Goal: Transaction & Acquisition: Download file/media

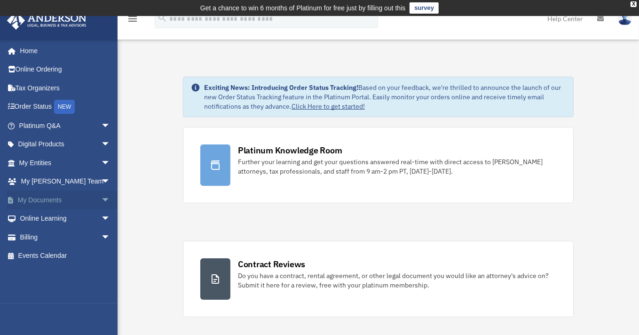
click at [32, 202] on link "My Documents arrow_drop_down" at bounding box center [66, 199] width 118 height 19
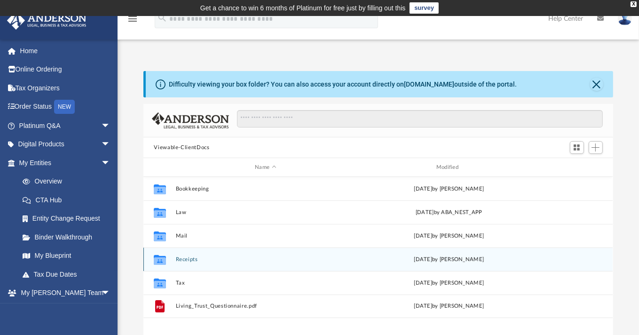
scroll to position [206, 462]
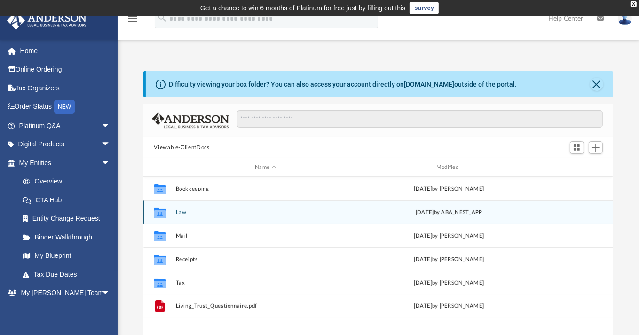
click at [236, 215] on button "Law" at bounding box center [266, 212] width 180 height 6
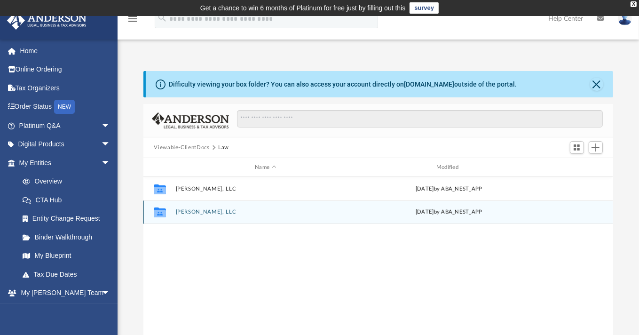
click at [204, 216] on div "Collaborated Folder Mantz Rickey, LLC Thu Jul 24 2025 by ABA_NEST_APP" at bounding box center [377, 212] width 469 height 24
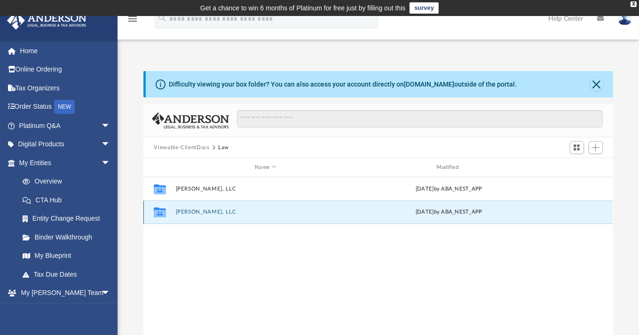
click at [204, 216] on div "Collaborated Folder Mantz Rickey, LLC Thu Jul 24 2025 by ABA_NEST_APP" at bounding box center [377, 212] width 469 height 24
click at [241, 214] on button "Mantz Rickey, LLC" at bounding box center [266, 212] width 180 height 6
click at [269, 212] on button "2025.07.24 (07:46:15) - Mantz Rickey, LLC - EIN Letter from IRS.pdf" at bounding box center [266, 212] width 180 height 6
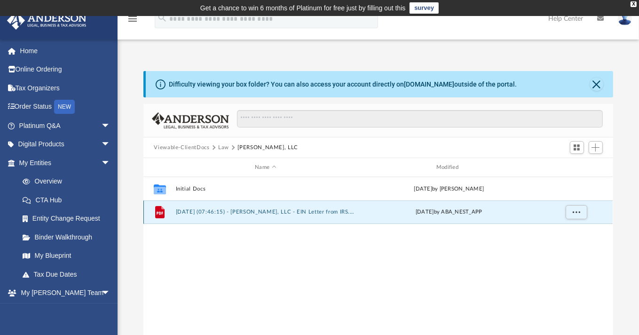
scroll to position [37, 0]
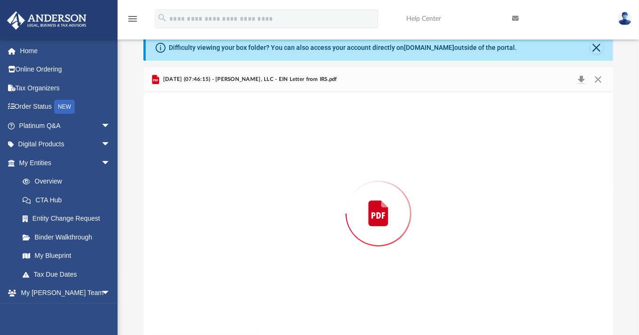
click at [269, 212] on div "Preview" at bounding box center [377, 213] width 469 height 243
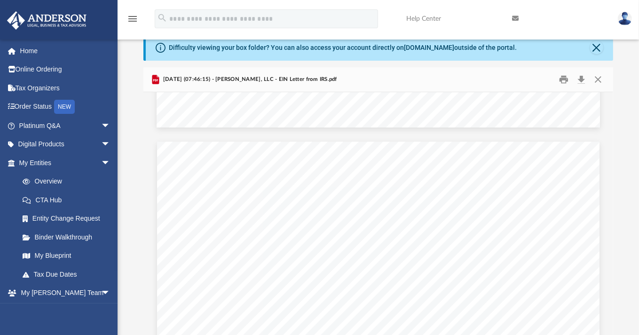
scroll to position [1144, 0]
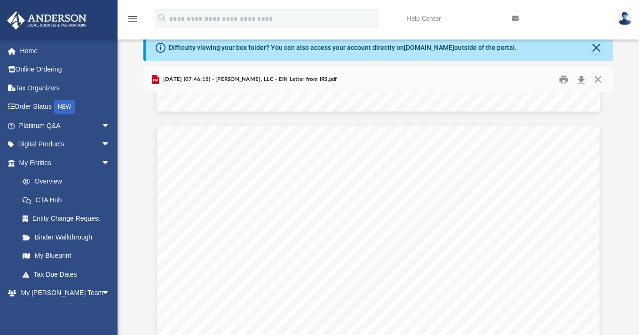
drag, startPoint x: 621, startPoint y: 226, endPoint x: 617, endPoint y: 257, distance: 30.9
click at [617, 257] on div "Difficulty viewing your box folder? You can also access your account directly o…" at bounding box center [379, 184] width 522 height 301
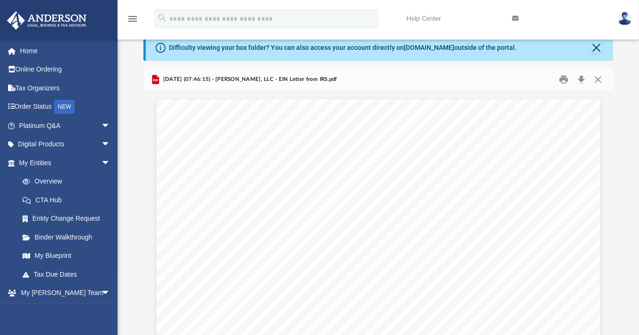
drag, startPoint x: 533, startPoint y: 137, endPoint x: 460, endPoint y: 151, distance: 73.8
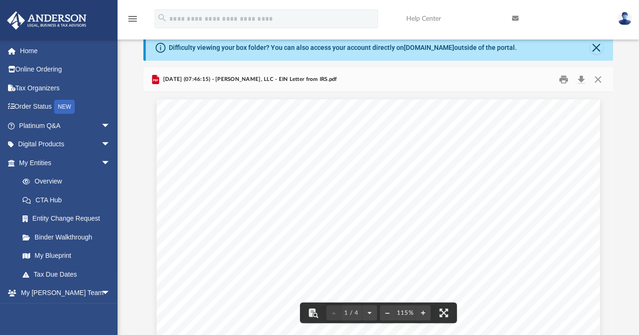
click at [305, 74] on div "2025.07.24 (07:46:15) - Mantz Rickey, LLC - EIN Letter from IRS.pdf" at bounding box center [243, 79] width 187 height 11
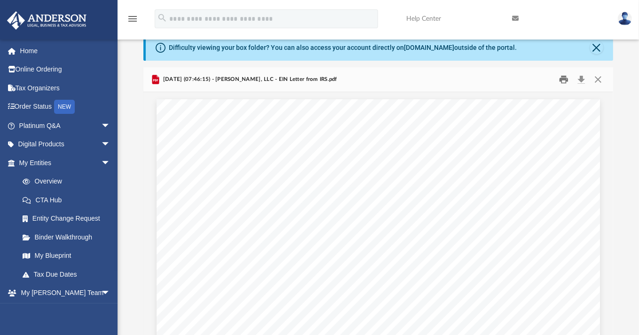
click at [563, 79] on button "Print" at bounding box center [564, 79] width 19 height 15
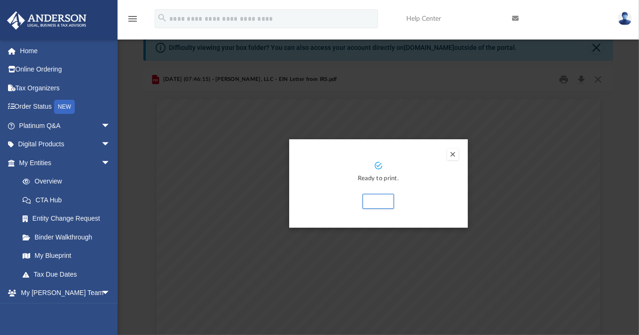
click at [452, 154] on button "Preview" at bounding box center [452, 154] width 11 height 11
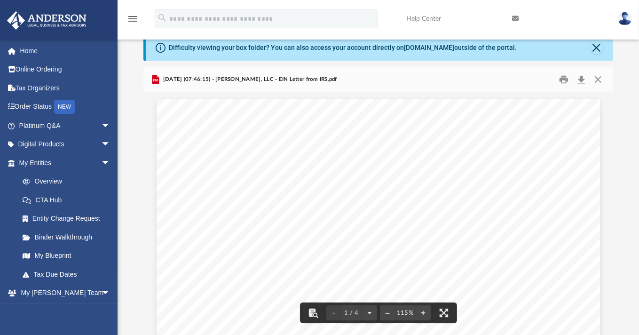
drag, startPoint x: 452, startPoint y: 210, endPoint x: 429, endPoint y: 135, distance: 78.0
click at [594, 48] on button "Close" at bounding box center [596, 47] width 13 height 13
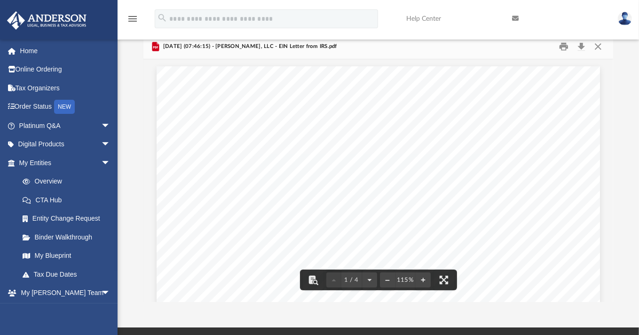
click at [581, 47] on button "Download" at bounding box center [581, 47] width 17 height 15
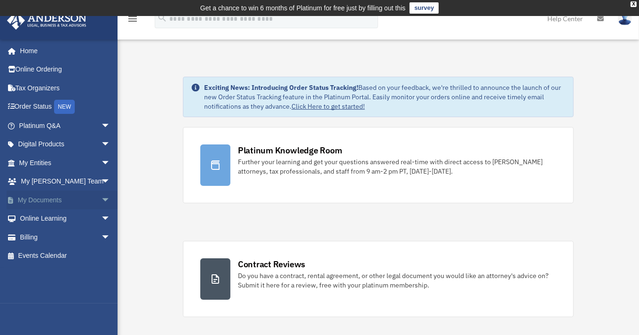
click at [53, 197] on link "My Documents arrow_drop_down" at bounding box center [66, 199] width 118 height 19
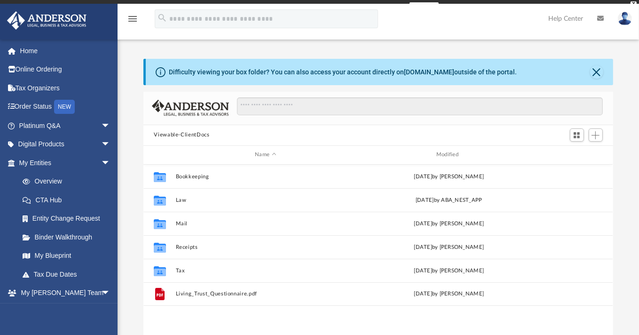
scroll to position [206, 462]
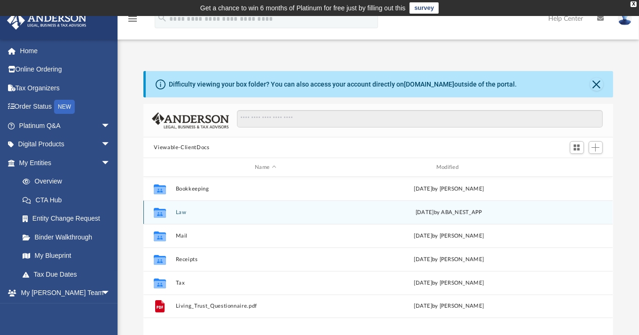
click at [256, 214] on button "Law" at bounding box center [266, 212] width 180 height 6
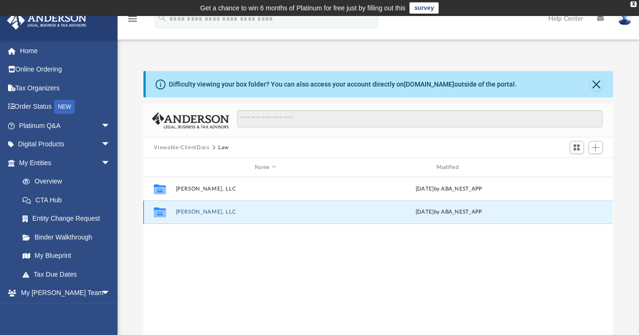
click at [270, 215] on button "[PERSON_NAME], LLC" at bounding box center [266, 212] width 180 height 6
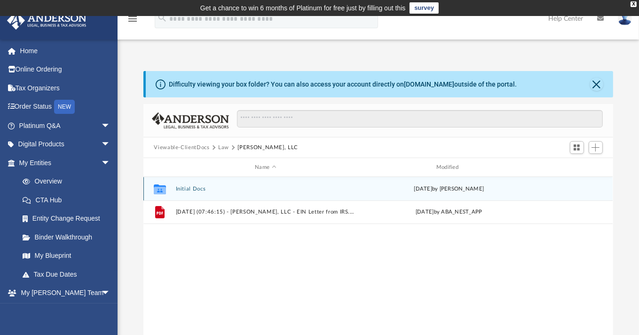
click at [252, 190] on button "Initial Docs" at bounding box center [266, 189] width 180 height 6
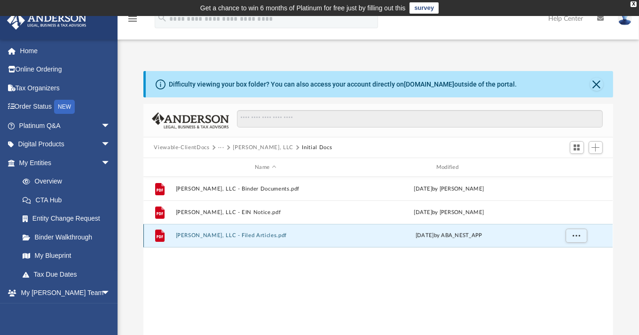
click at [286, 238] on button "Mantz Rickey, LLC - Filed Articles.pdf" at bounding box center [266, 235] width 180 height 6
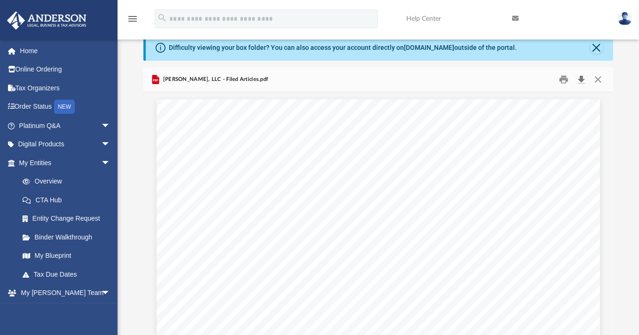
click at [582, 78] on button "Download" at bounding box center [581, 79] width 17 height 15
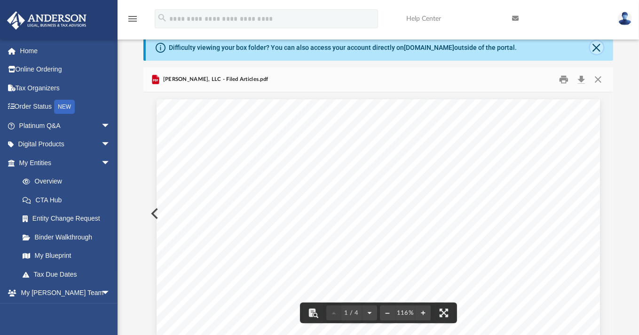
click at [597, 50] on button "Close" at bounding box center [596, 47] width 13 height 13
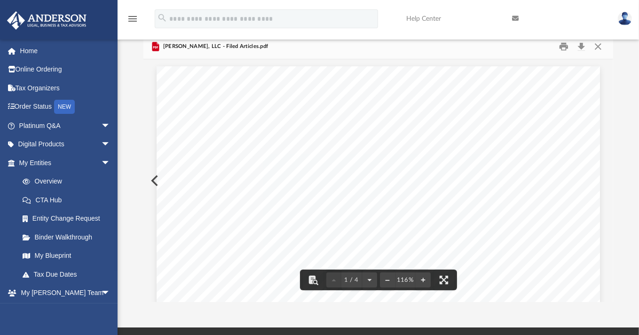
click at [151, 179] on button "Preview" at bounding box center [153, 180] width 21 height 26
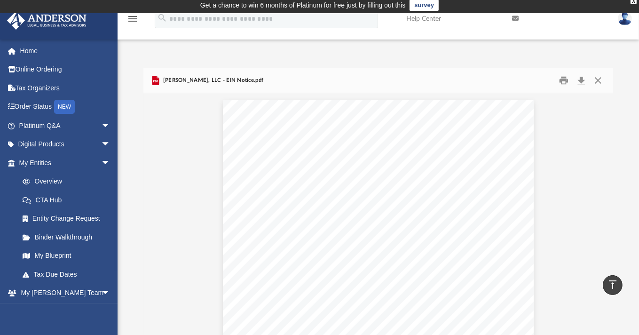
scroll to position [4, 0]
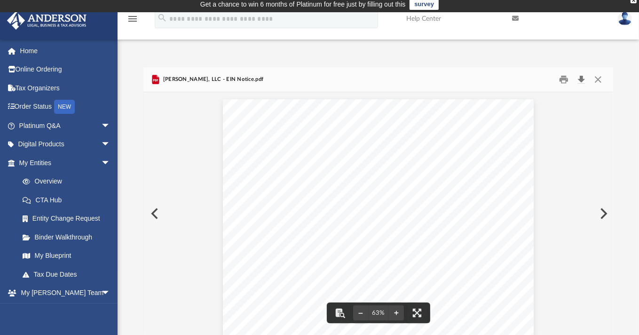
click at [584, 77] on button "Download" at bounding box center [581, 79] width 17 height 15
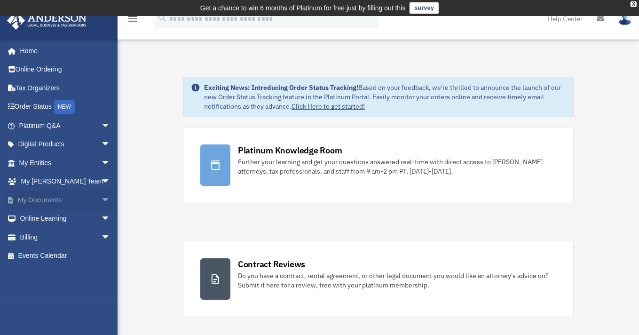
click at [54, 197] on link "My Documents arrow_drop_down" at bounding box center [66, 199] width 118 height 19
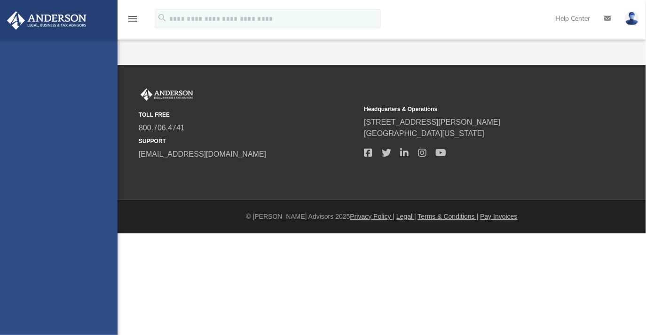
click at [54, 197] on div "[EMAIL_ADDRESS][DOMAIN_NAME] Sign Out [EMAIL_ADDRESS][DOMAIN_NAME] Home Online …" at bounding box center [59, 207] width 118 height 335
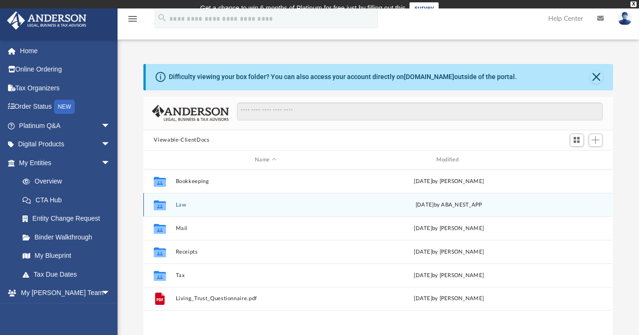
scroll to position [206, 462]
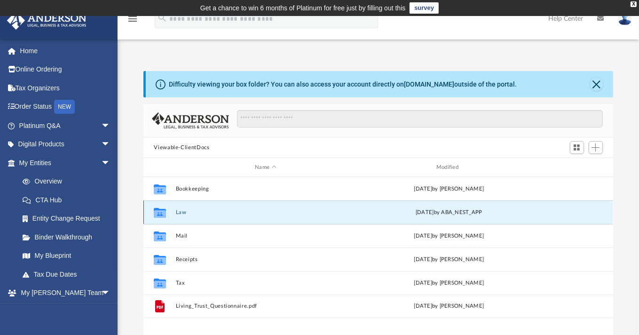
click at [254, 212] on button "Law" at bounding box center [266, 212] width 180 height 6
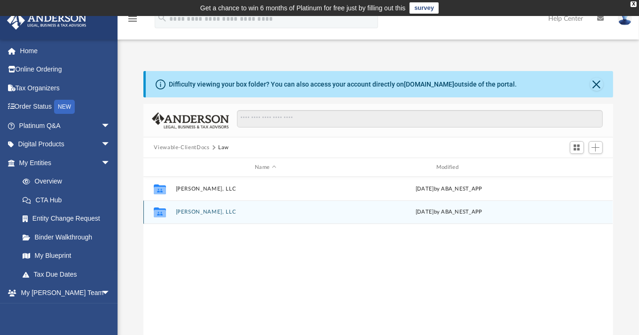
click at [245, 217] on div "Collaborated Folder [PERSON_NAME], LLC [DATE] by ABA_NEST_APP" at bounding box center [377, 212] width 469 height 24
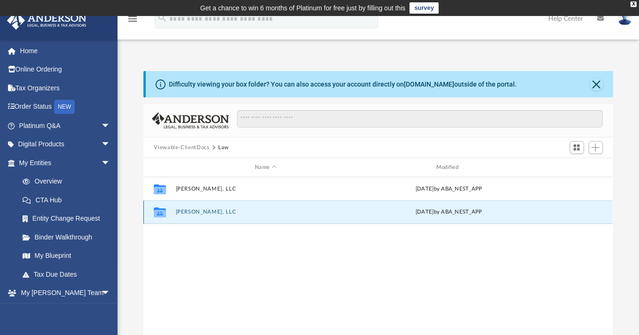
click at [245, 211] on button "[PERSON_NAME], LLC" at bounding box center [266, 212] width 180 height 6
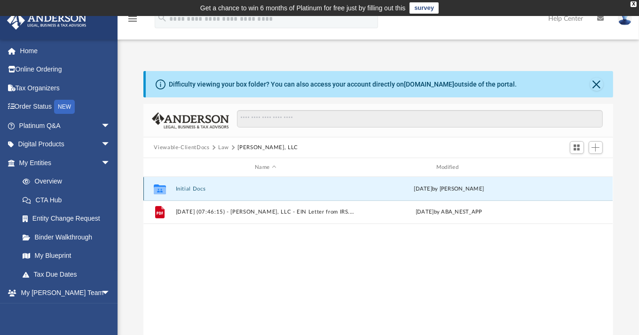
click at [236, 190] on button "Initial Docs" at bounding box center [266, 189] width 180 height 6
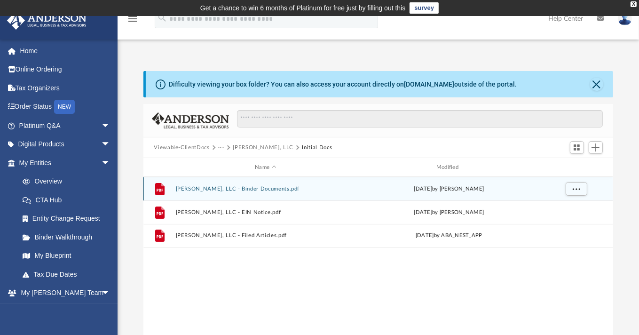
click at [262, 190] on button "[PERSON_NAME], LLC - Binder Documents.pdf" at bounding box center [266, 189] width 180 height 6
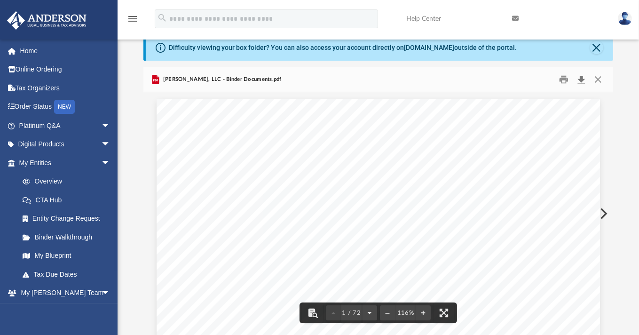
click at [581, 76] on button "Download" at bounding box center [581, 79] width 17 height 15
click at [600, 49] on button "Close" at bounding box center [596, 47] width 13 height 13
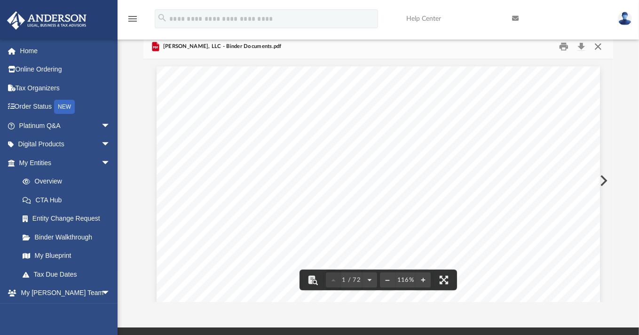
click at [597, 48] on button "Close" at bounding box center [598, 47] width 17 height 15
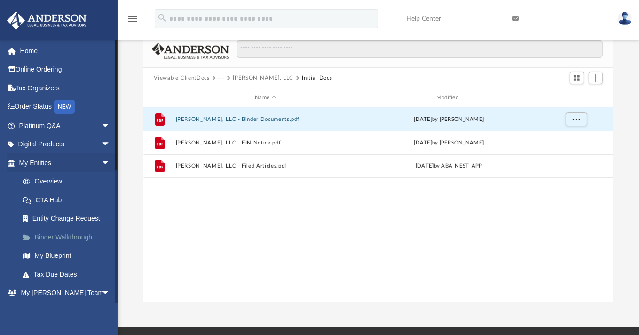
click at [68, 236] on link "Binder Walkthrough" at bounding box center [68, 237] width 111 height 19
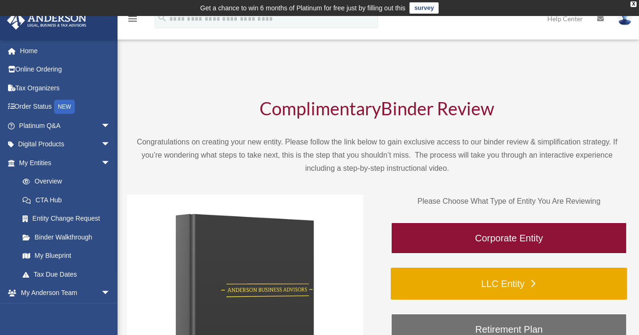
click at [512, 281] on link "LLC Entity" at bounding box center [509, 284] width 237 height 32
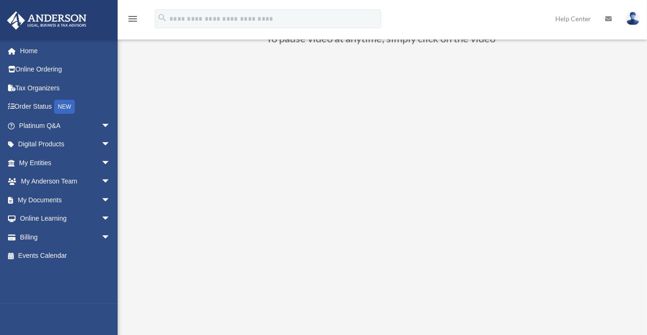
scroll to position [109, 0]
click at [464, 25] on div "menu search Site Menu add [EMAIL_ADDRESS][DOMAIN_NAME] My Profile Reset Passwor…" at bounding box center [323, 23] width 633 height 32
